Goal: Task Accomplishment & Management: Complete application form

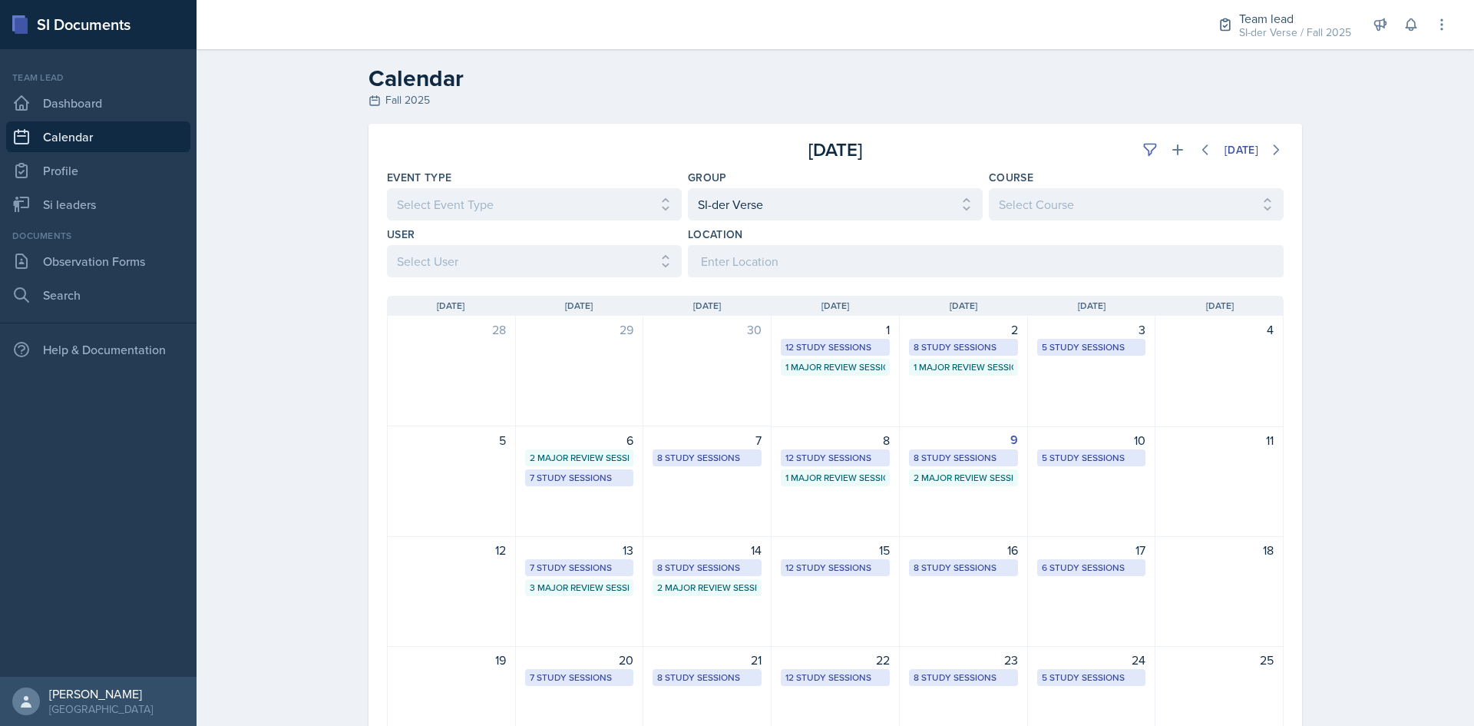
select select "44ab9dba-f3c0-424e-97ee-e672c2edb7ca"
click at [58, 191] on link "Si leaders" at bounding box center [98, 204] width 184 height 31
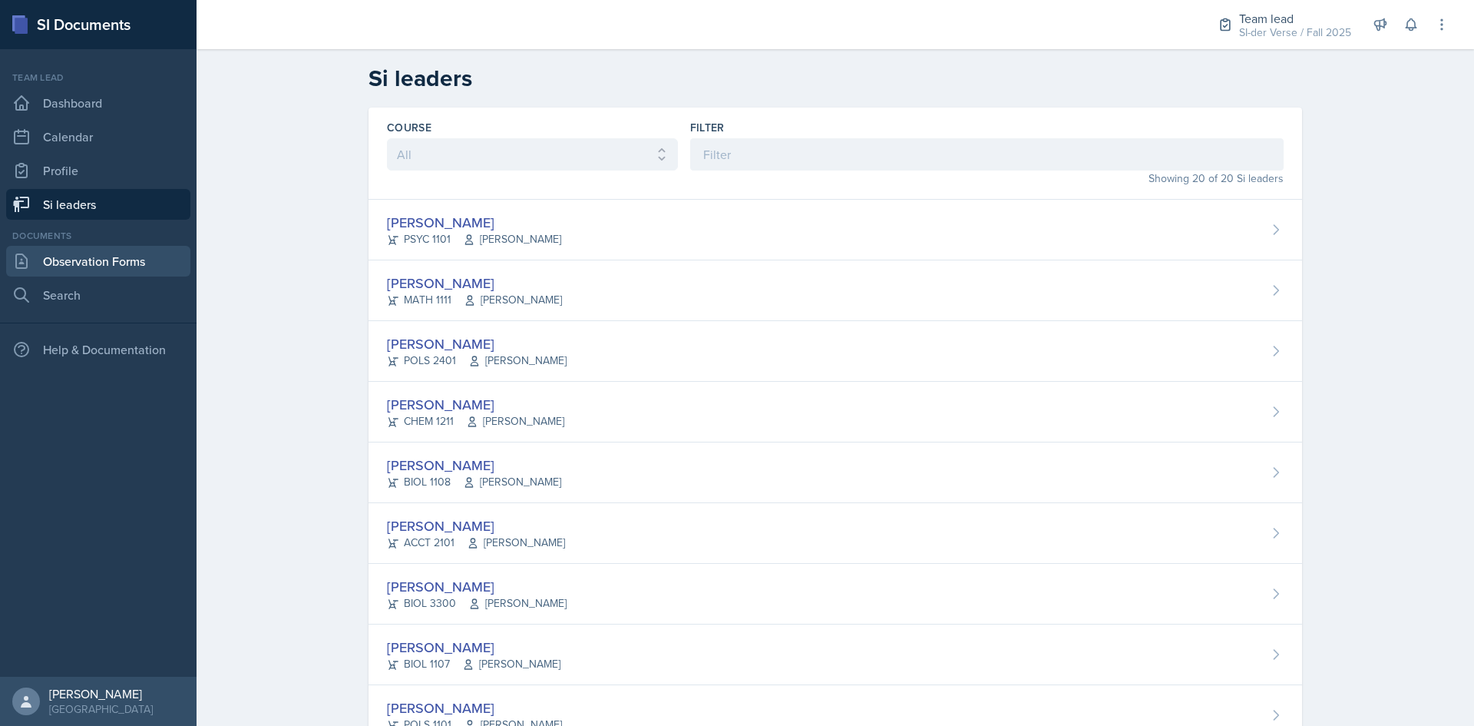
click at [58, 264] on link "Observation Forms" at bounding box center [98, 261] width 184 height 31
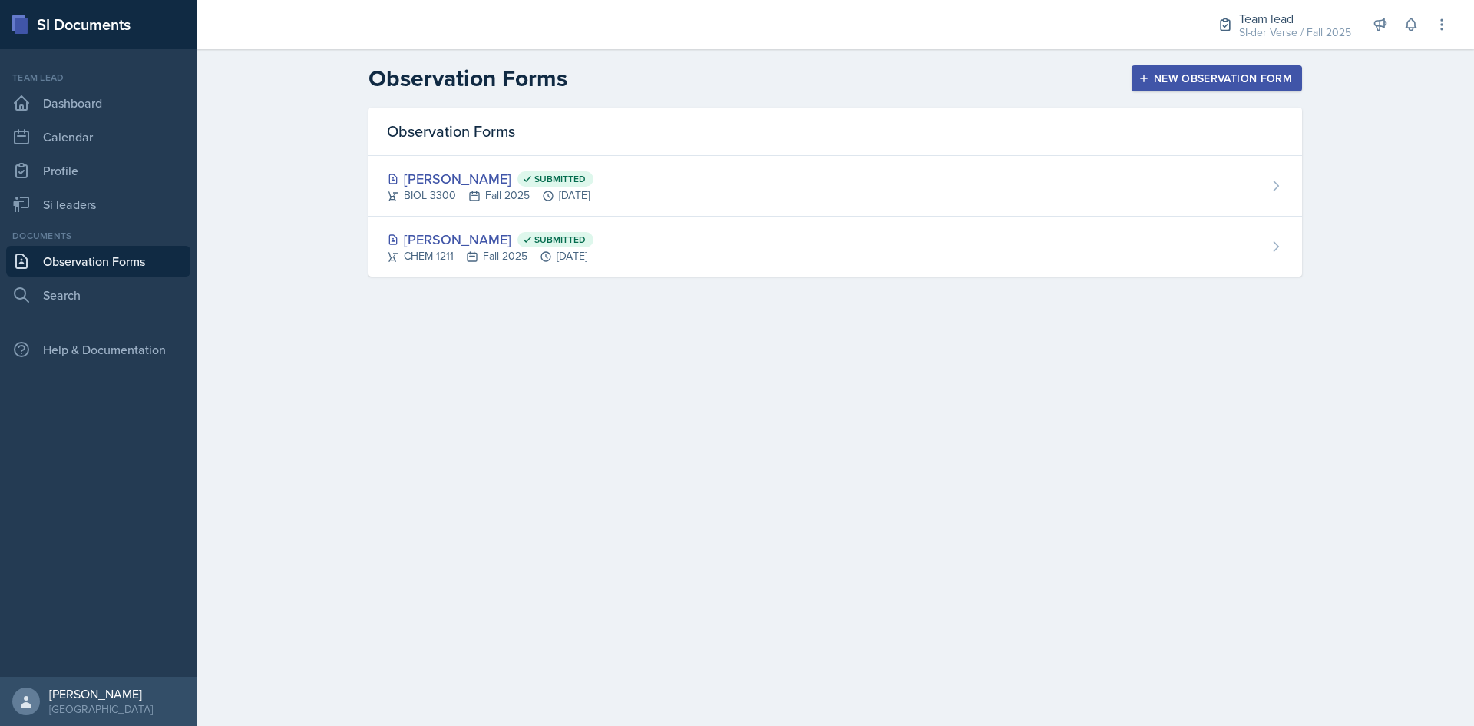
click at [1148, 72] on div "New Observation Form" at bounding box center [1217, 78] width 151 height 12
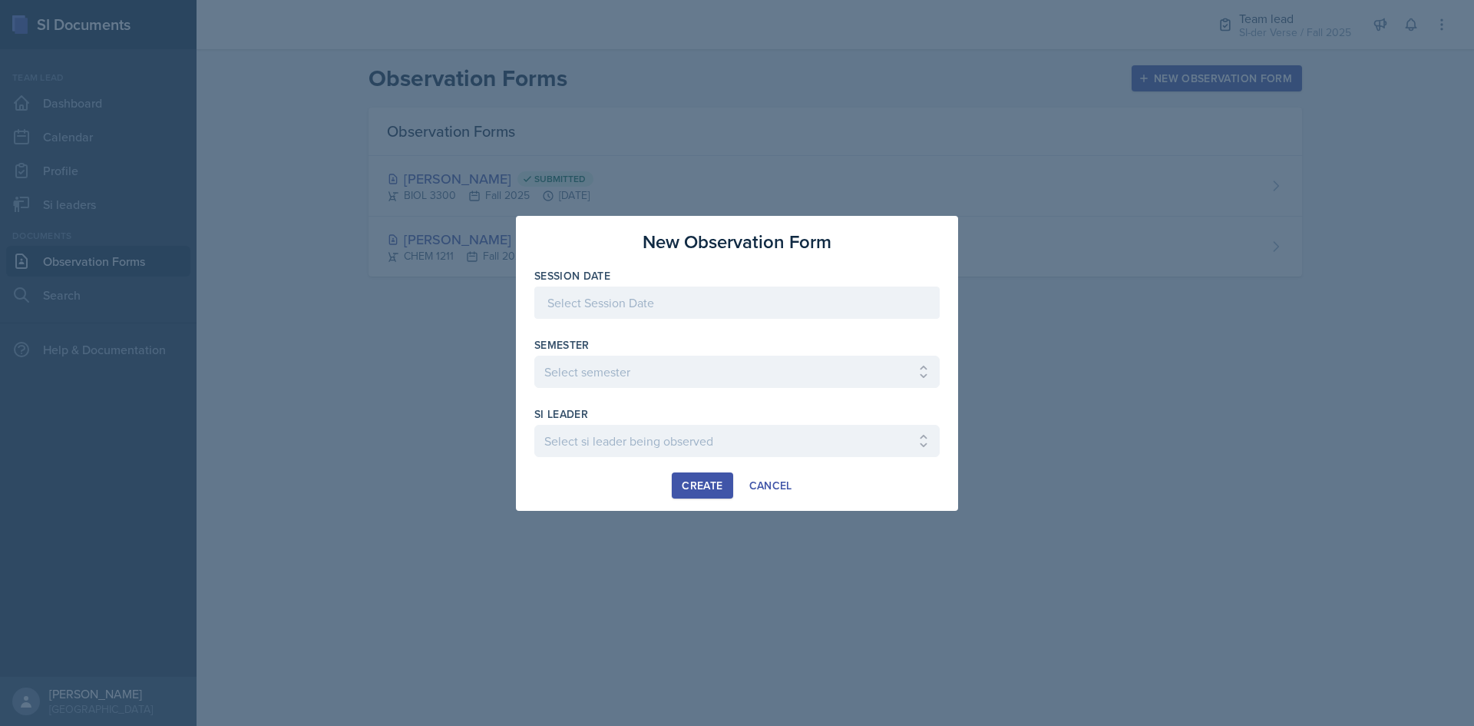
click at [290, 391] on div at bounding box center [737, 363] width 1474 height 726
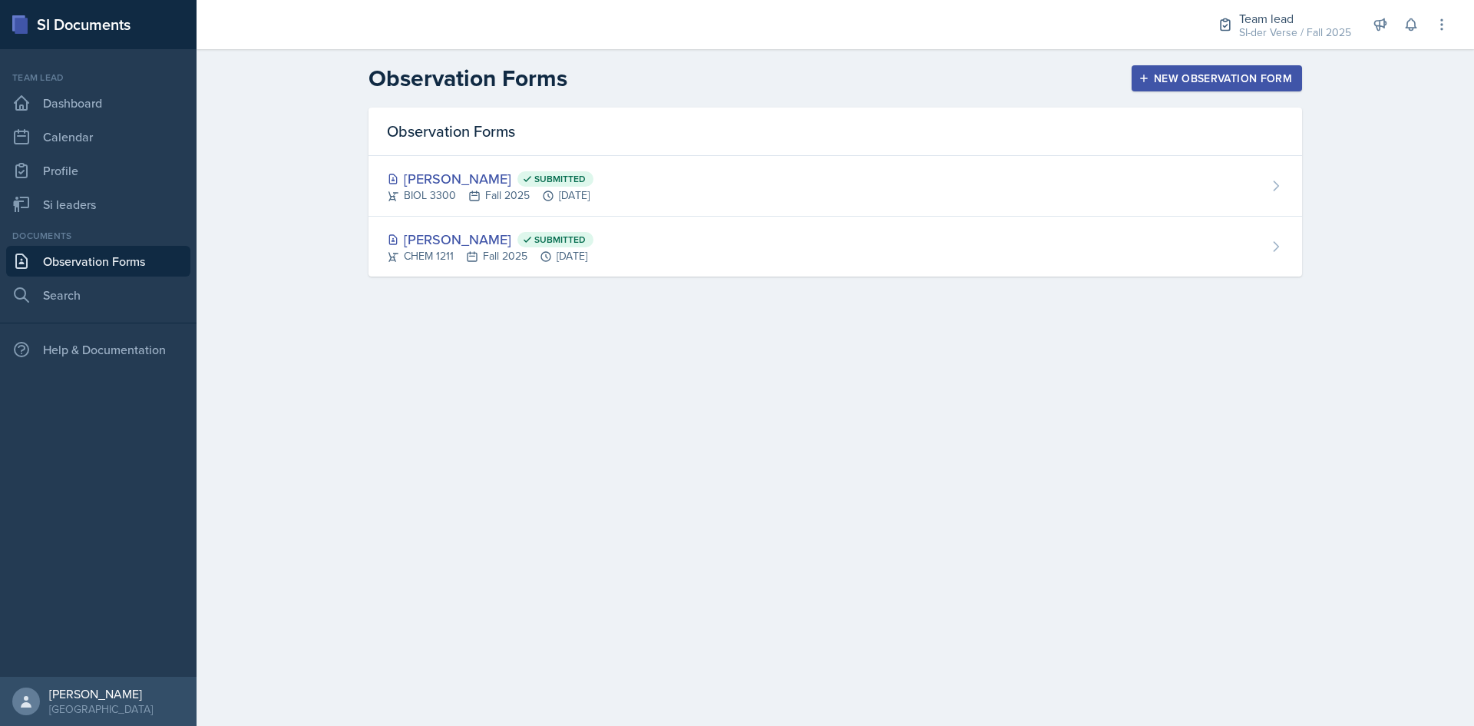
click at [1177, 76] on div "New Observation Form" at bounding box center [1217, 78] width 151 height 12
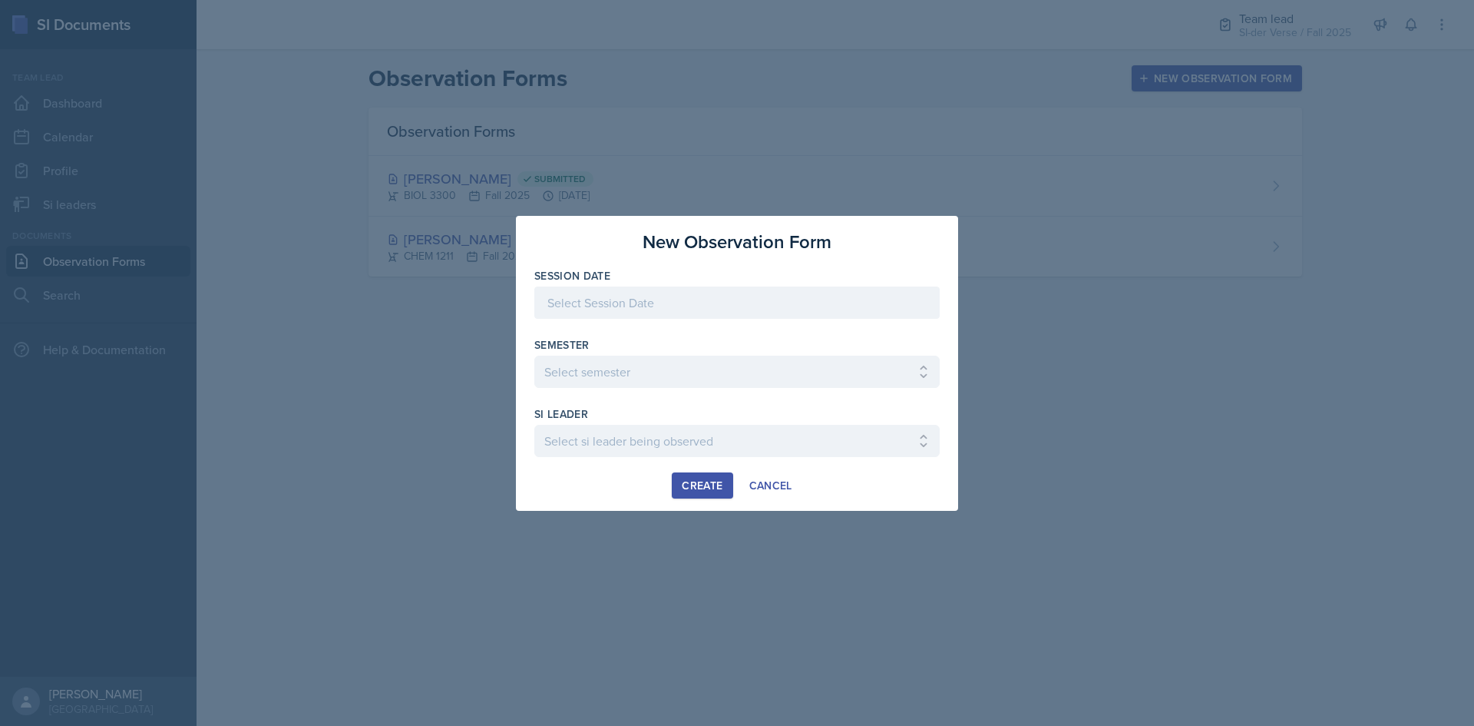
click at [634, 299] on div at bounding box center [736, 302] width 405 height 32
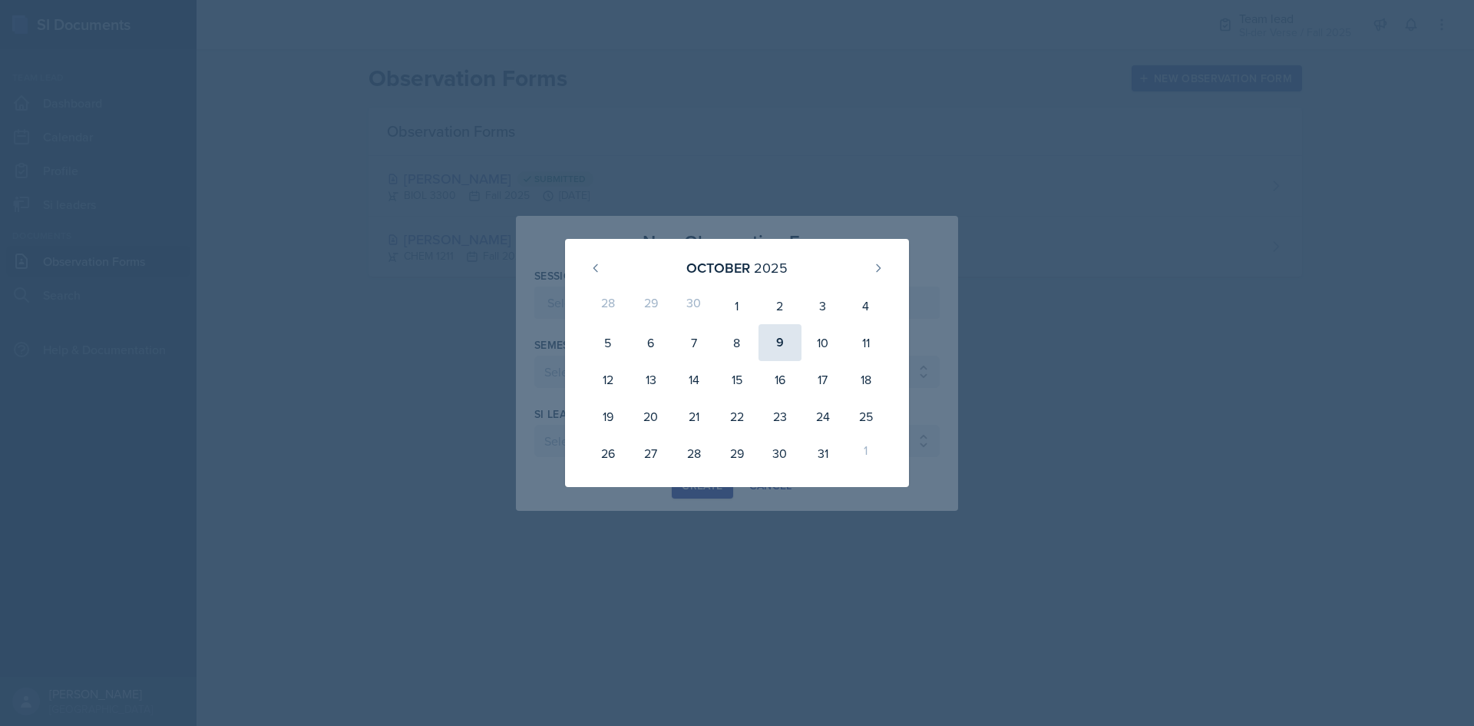
click at [782, 340] on div "9" at bounding box center [780, 342] width 43 height 37
type input "[DATE]"
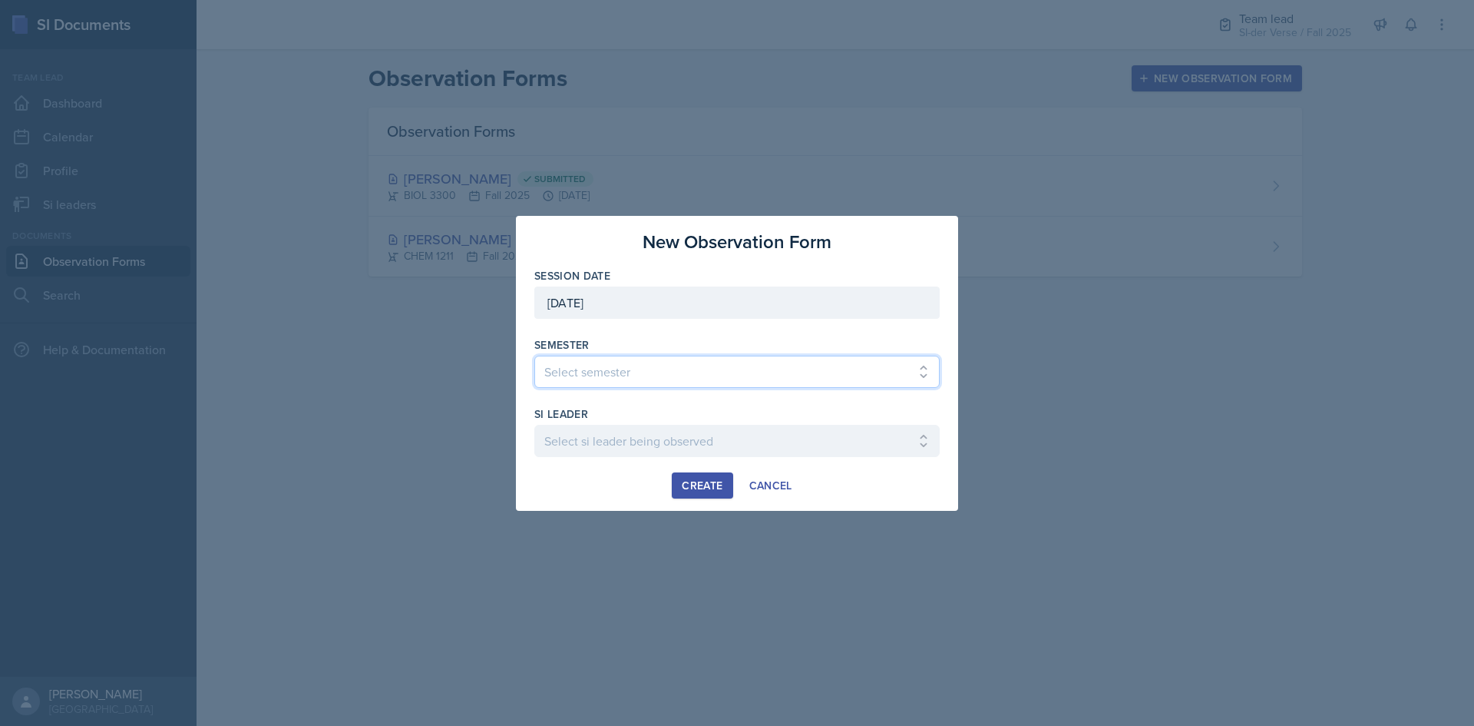
click at [631, 375] on select "Select semester All Spring 2021 Summer 2021 Spring 2022 Fall 2020 Fall 2021 Fal…" at bounding box center [736, 372] width 405 height 32
select select "2bed604d-1099-4043-b1bc-2365e8740244"
click at [534, 356] on select "Select semester All Spring 2021 Summer 2021 Spring 2022 Fall 2020 Fall 2021 Fal…" at bounding box center [736, 372] width 405 height 32
click at [613, 436] on select "Select si leader being observed [PERSON_NAME] / CHEM 1211 / Demon SI of [GEOGRA…" at bounding box center [736, 441] width 405 height 32
select select "9198a0ec-5d35-4650-9b73-7952c2d282d2"
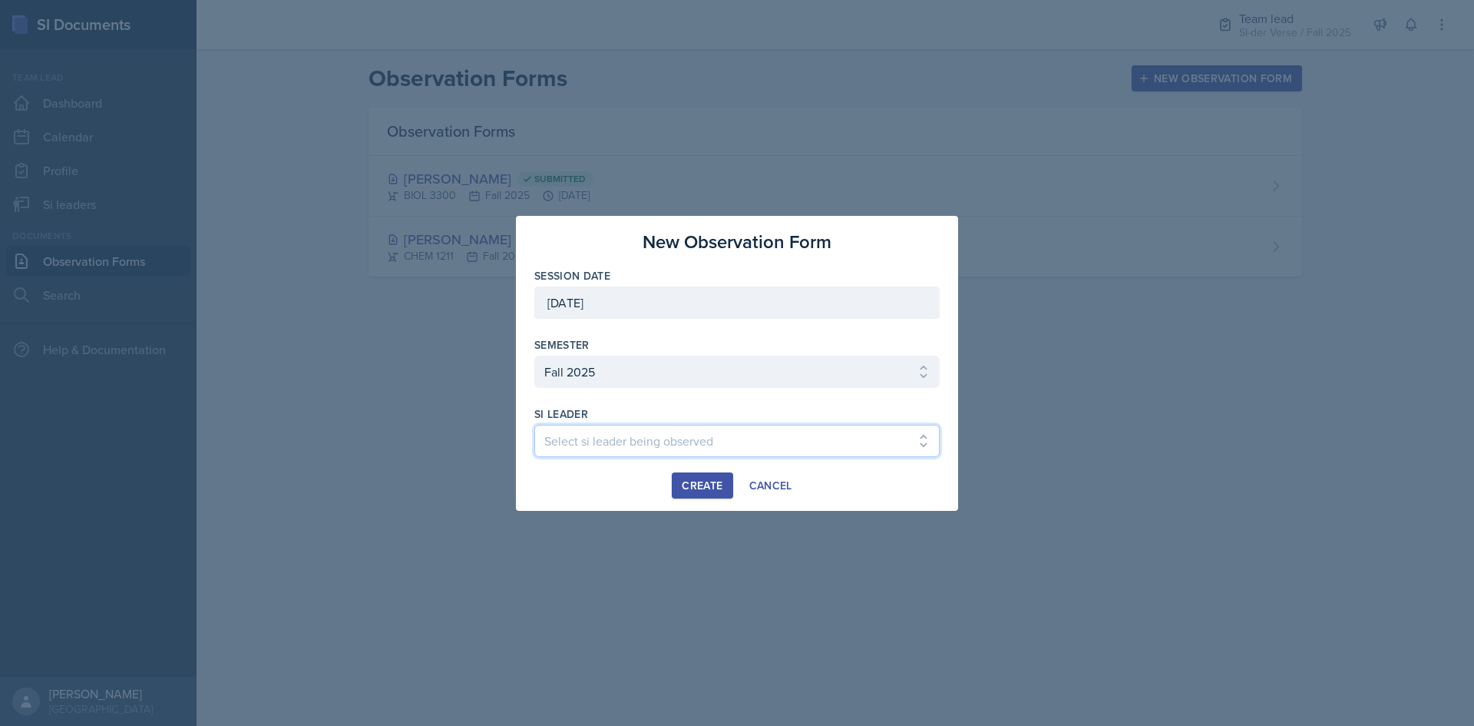
click at [534, 425] on select "Select si leader being observed [PERSON_NAME] / CHEM 1211 / Demon SI of [GEOGRA…" at bounding box center [736, 441] width 405 height 32
click at [710, 486] on div "Create" at bounding box center [702, 485] width 41 height 12
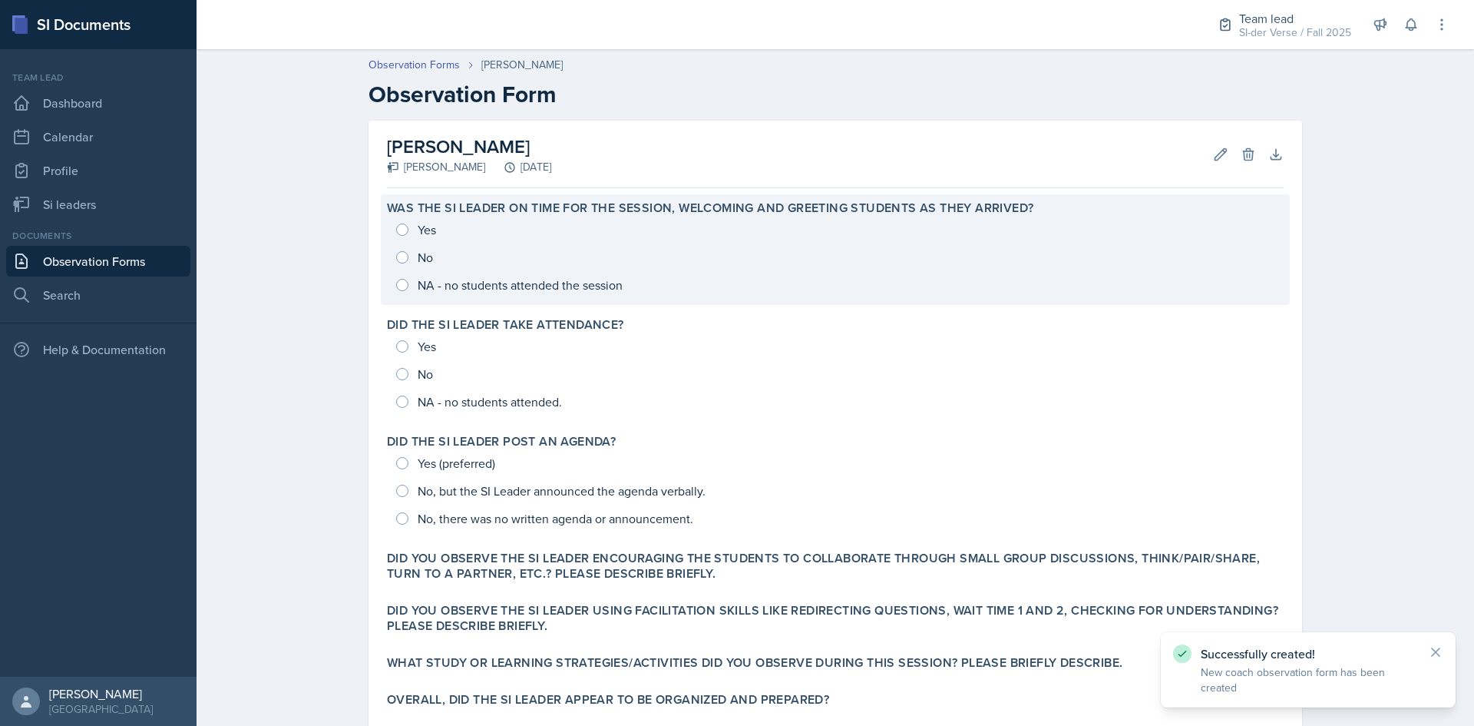
click at [390, 227] on div "Yes No NA - no students attended the session" at bounding box center [835, 257] width 897 height 83
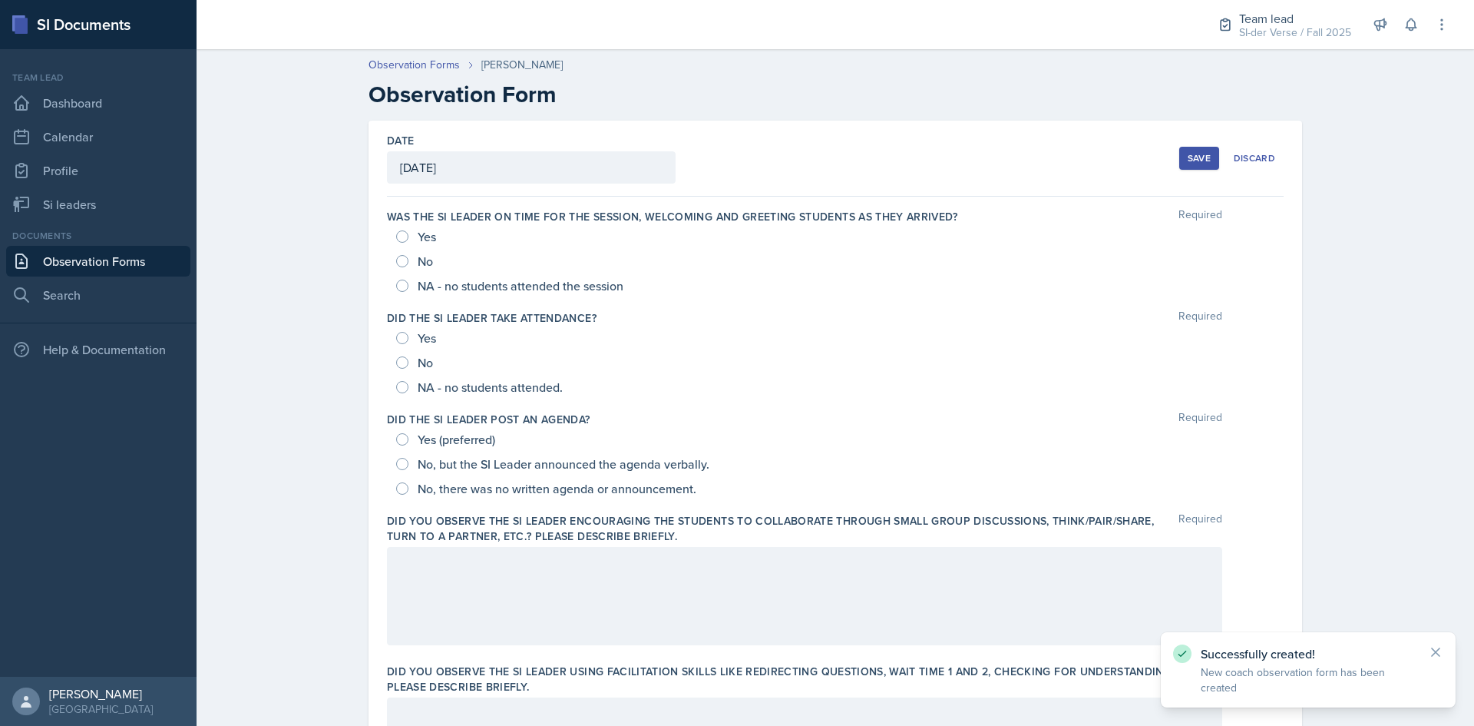
click at [418, 240] on span "Yes" at bounding box center [427, 236] width 18 height 15
click at [409, 240] on input "Yes" at bounding box center [402, 236] width 12 height 12
radio input "true"
click at [424, 335] on span "Yes" at bounding box center [427, 337] width 18 height 15
click at [409, 335] on input "Yes" at bounding box center [402, 338] width 12 height 12
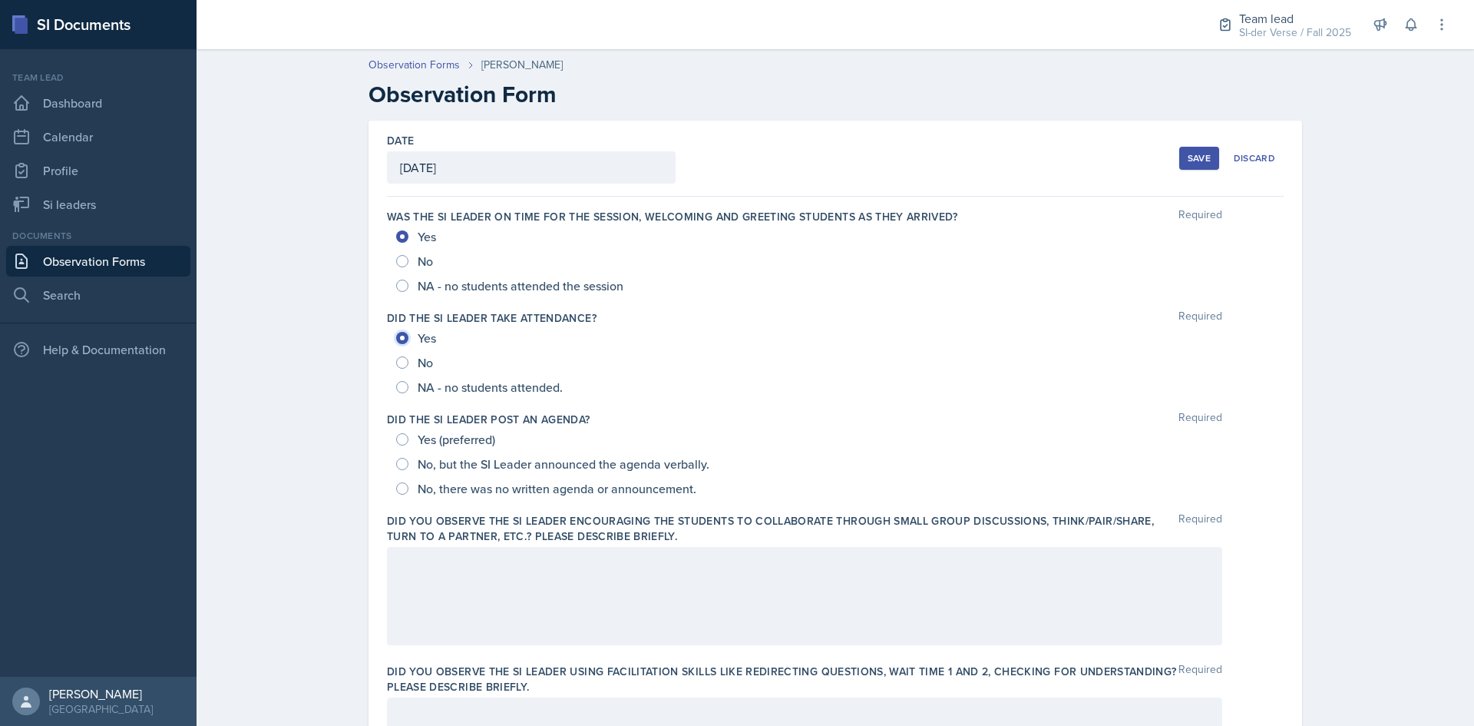
radio input "true"
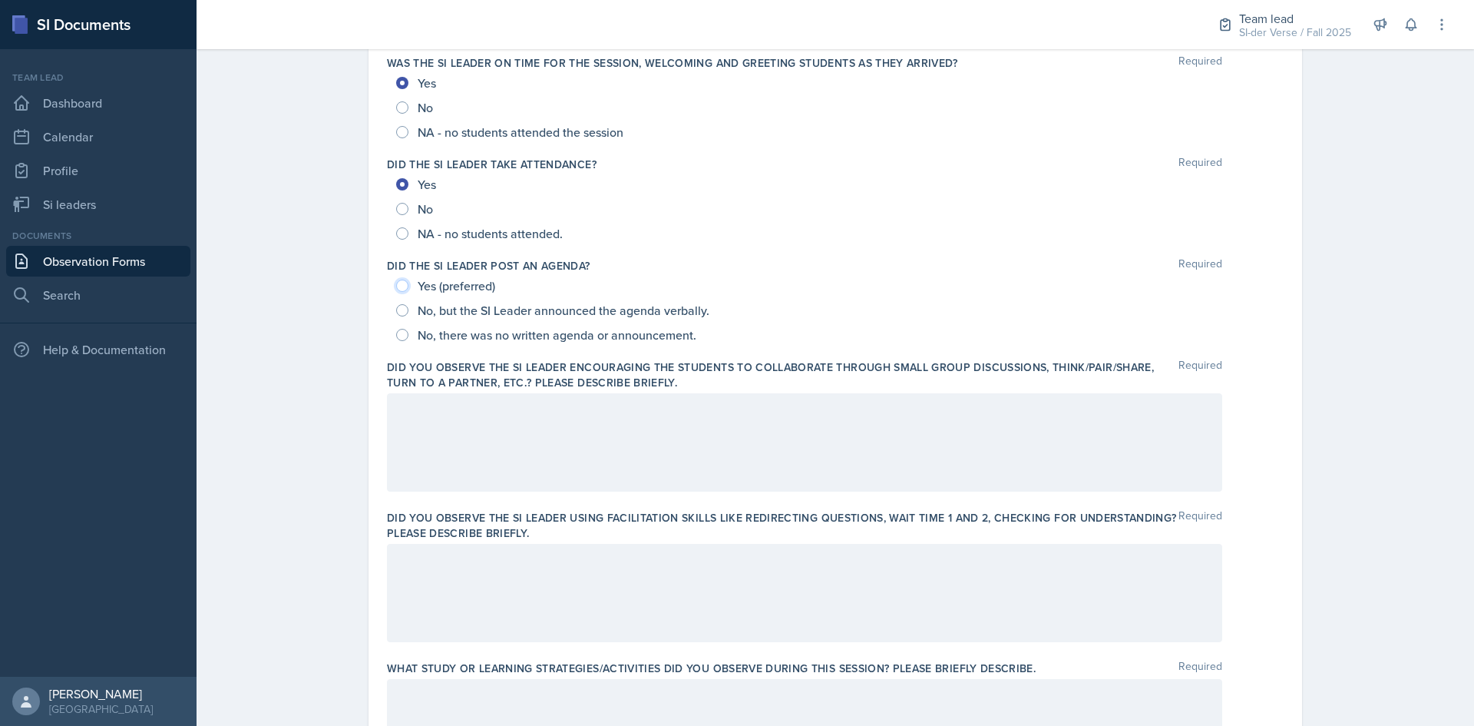
click at [399, 290] on input "Yes (preferred)" at bounding box center [402, 286] width 12 height 12
radio input "true"
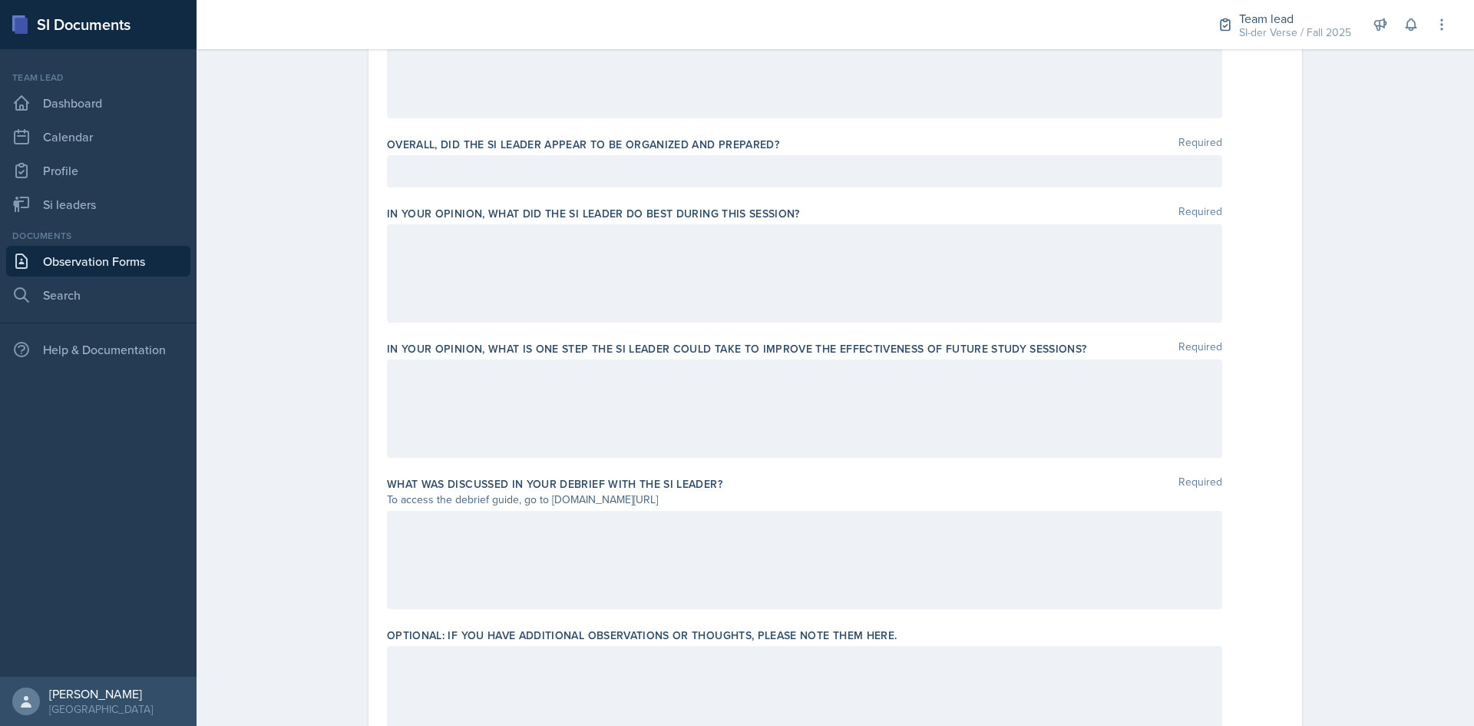
scroll to position [739, 0]
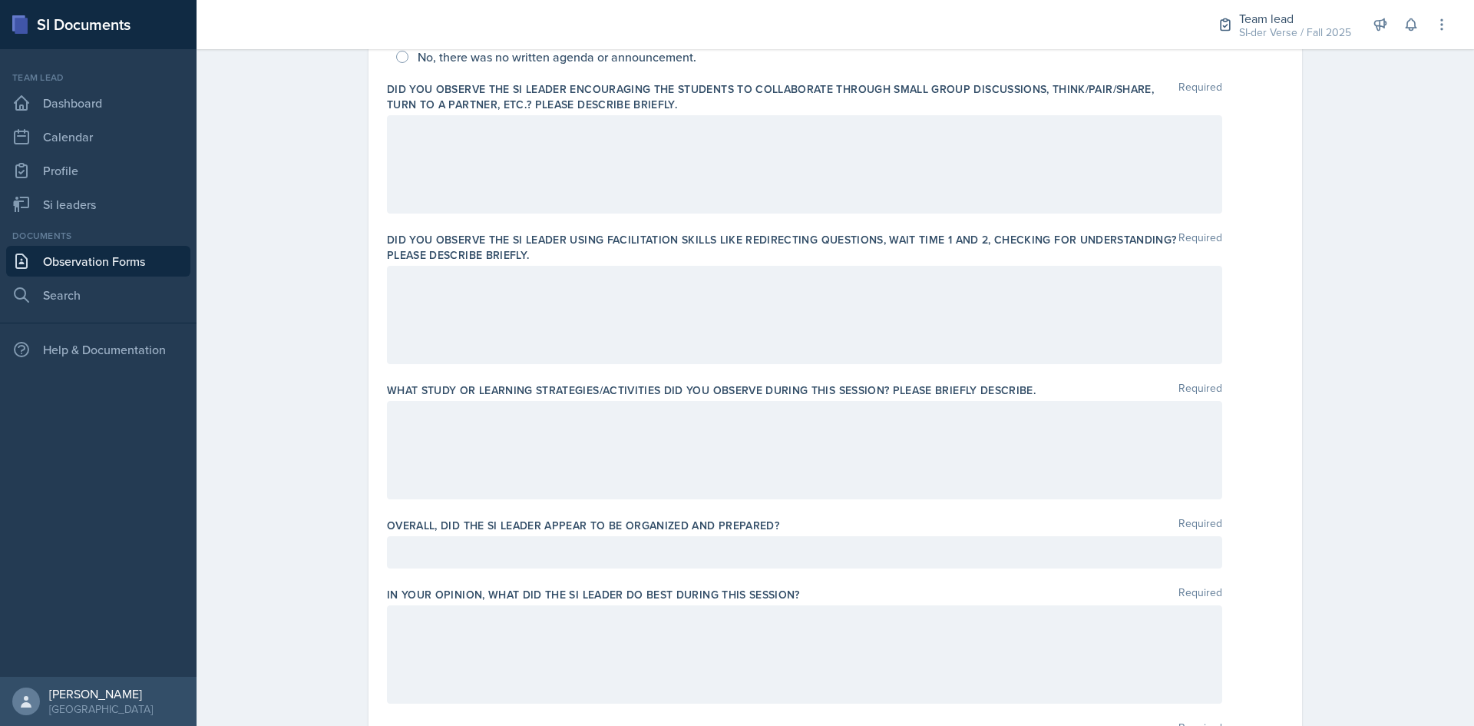
click at [571, 549] on p at bounding box center [804, 552] width 809 height 18
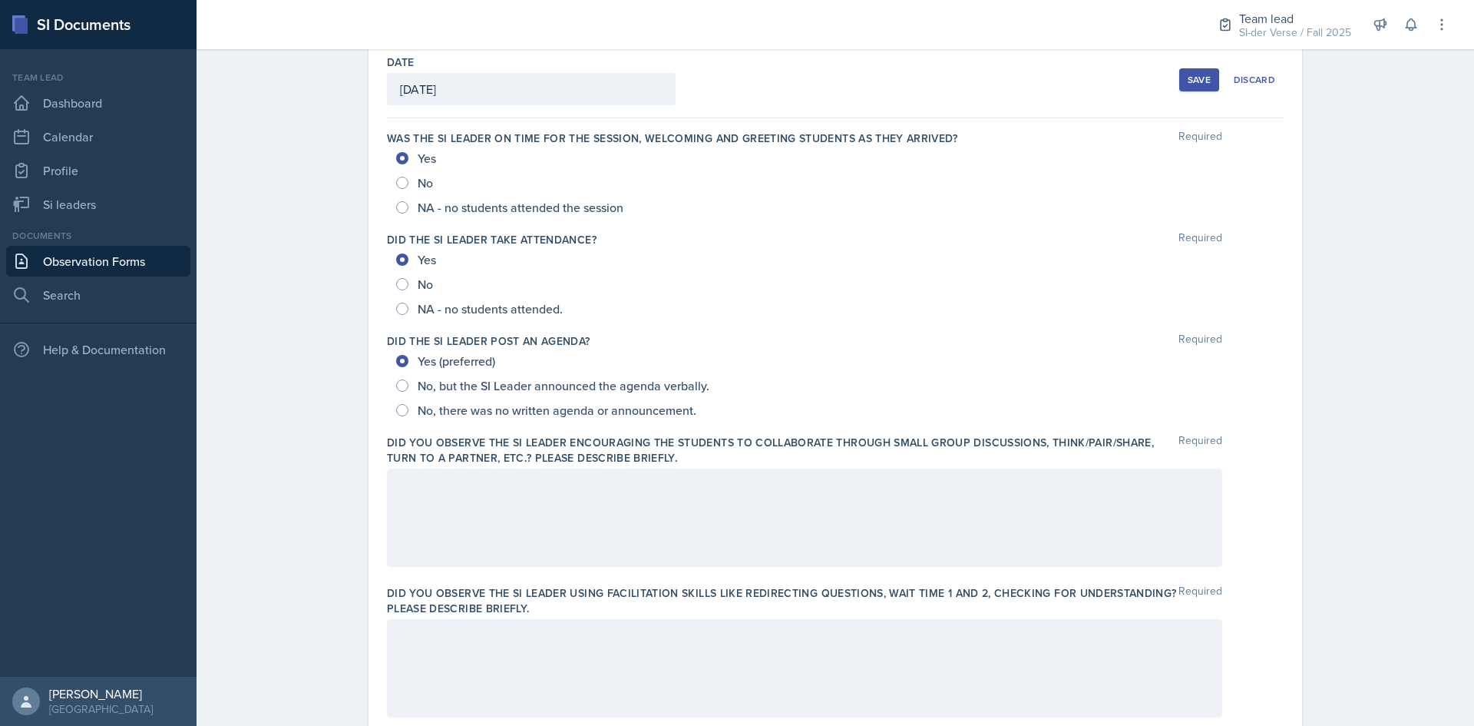
scroll to position [154, 0]
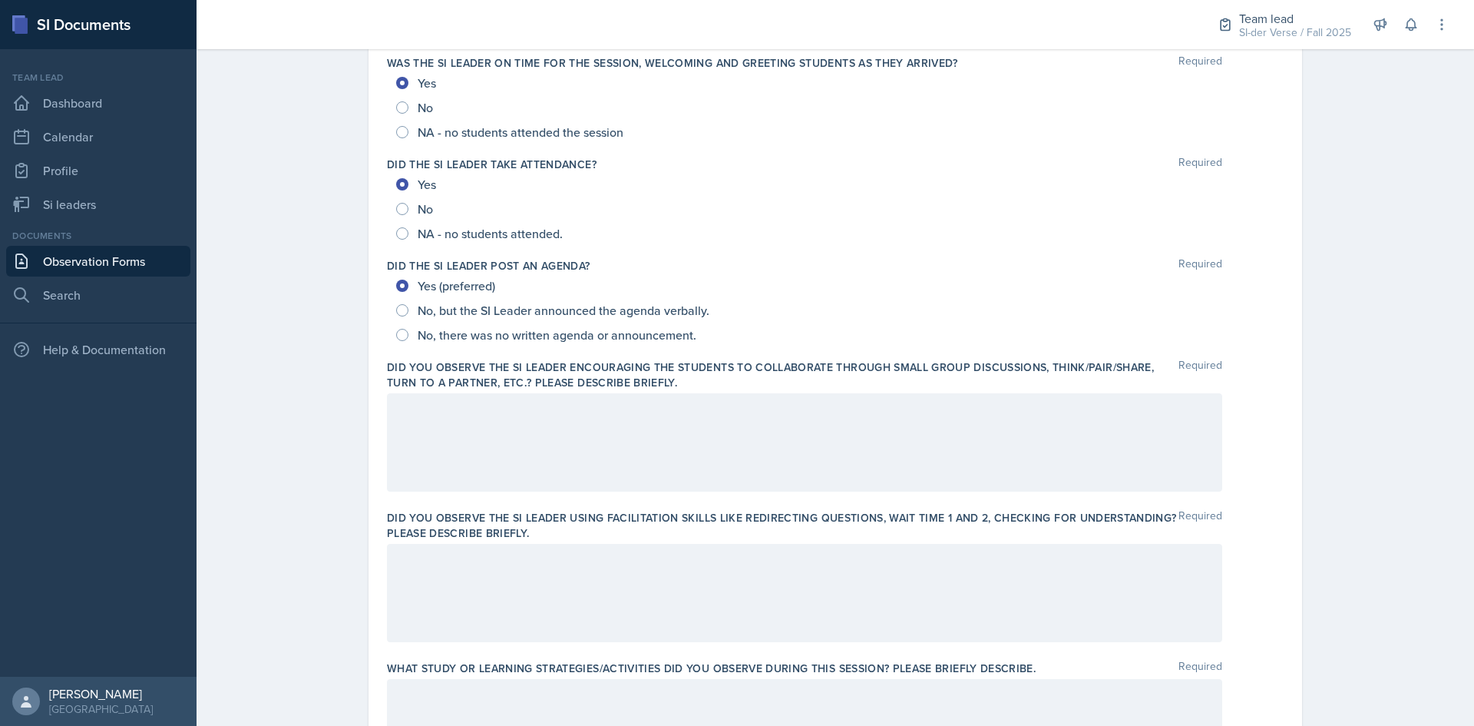
click at [522, 422] on div at bounding box center [804, 442] width 835 height 98
